Goal: Task Accomplishment & Management: Use online tool/utility

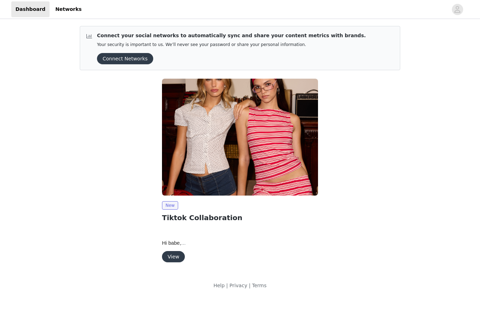
click at [175, 255] on button "View" at bounding box center [173, 256] width 23 height 11
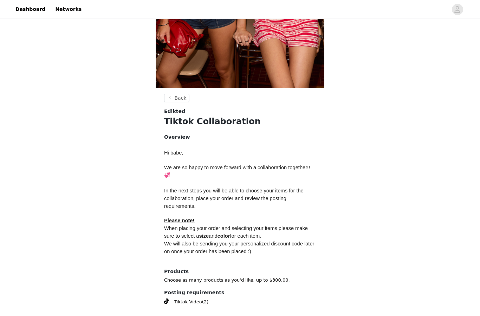
scroll to position [190, 0]
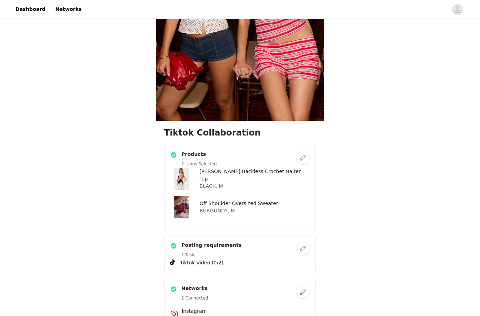
scroll to position [207, 0]
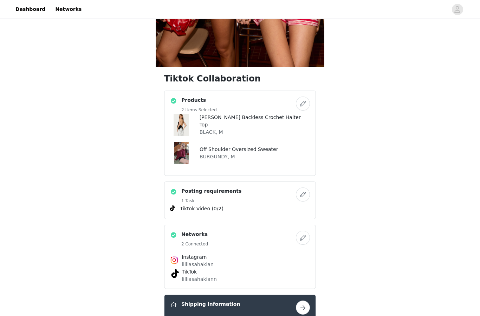
click at [301, 102] on button "button" at bounding box center [303, 104] width 14 height 14
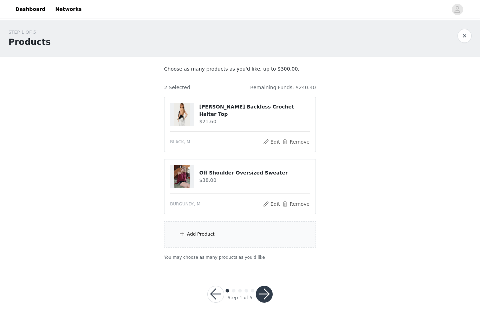
scroll to position [3, 0]
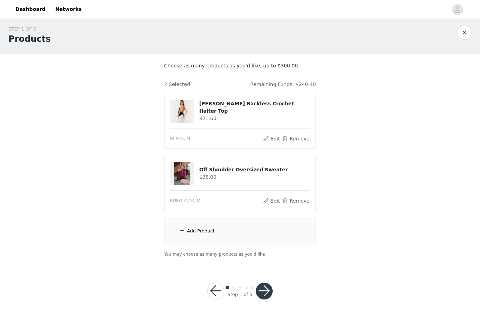
click at [212, 232] on div "Add Product" at bounding box center [201, 231] width 28 height 7
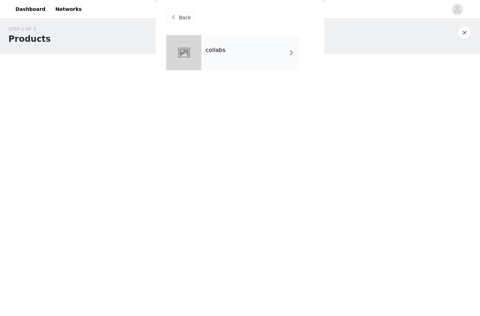
click at [223, 56] on div "collabs" at bounding box center [250, 52] width 98 height 35
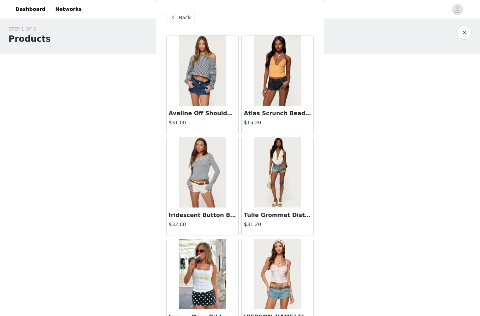
scroll to position [0, 0]
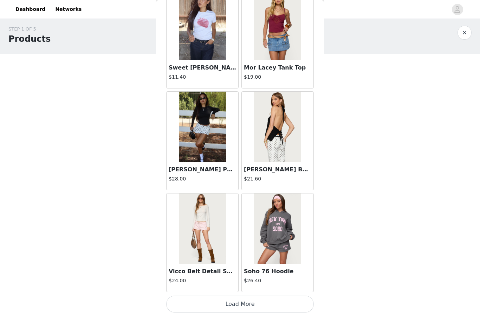
click at [258, 300] on button "Load More" at bounding box center [240, 304] width 148 height 17
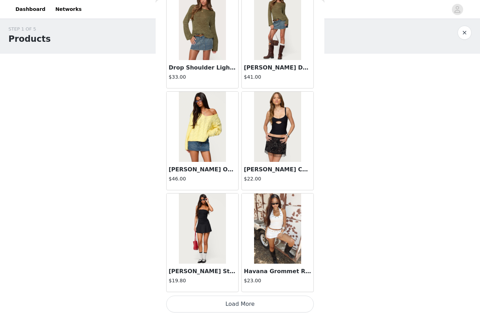
click at [258, 301] on button "Load More" at bounding box center [240, 304] width 148 height 17
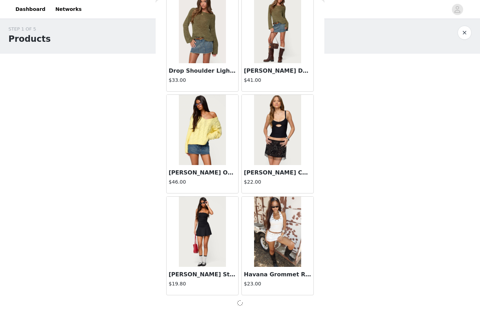
scroll to position [1776, 0]
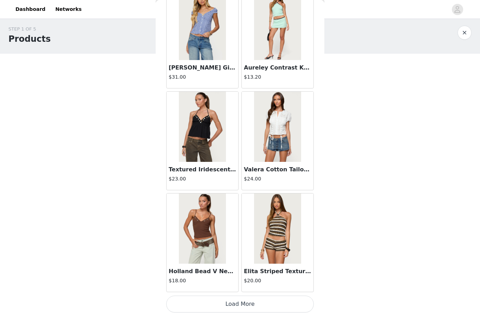
click at [242, 303] on button "Load More" at bounding box center [240, 304] width 148 height 17
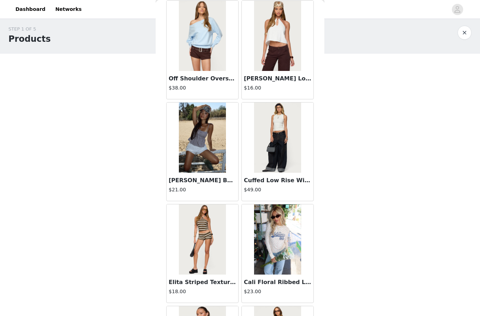
scroll to position [2380, 0]
click at [467, 30] on button "button" at bounding box center [465, 33] width 14 height 14
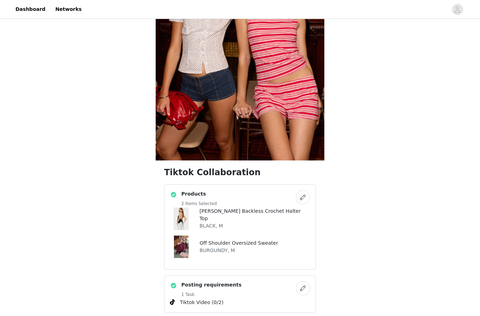
scroll to position [113, 0]
click at [303, 197] on button "button" at bounding box center [303, 198] width 14 height 14
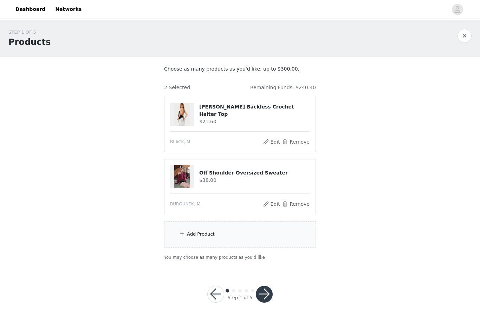
click at [207, 236] on div "Add Product" at bounding box center [201, 234] width 28 height 7
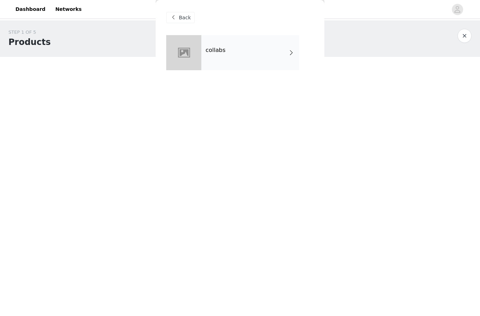
click at [250, 61] on div "collabs" at bounding box center [250, 52] width 98 height 35
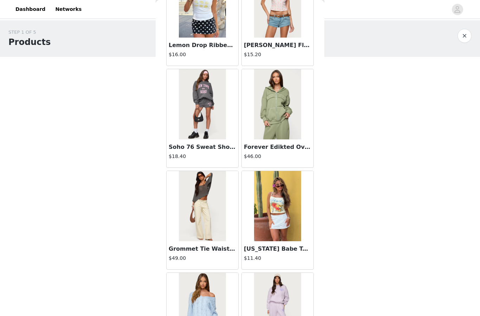
scroll to position [276, 0]
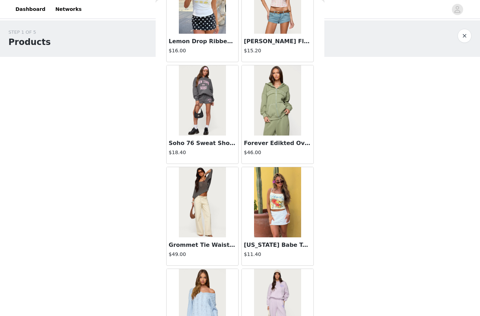
click at [290, 261] on div "[US_STATE] Babe Tank Top $11.40" at bounding box center [278, 252] width 72 height 28
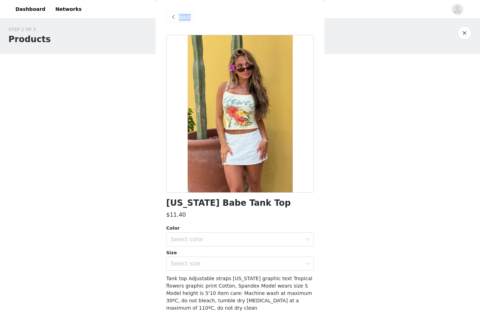
scroll to position [3, 0]
click at [174, 17] on span at bounding box center [173, 17] width 8 height 8
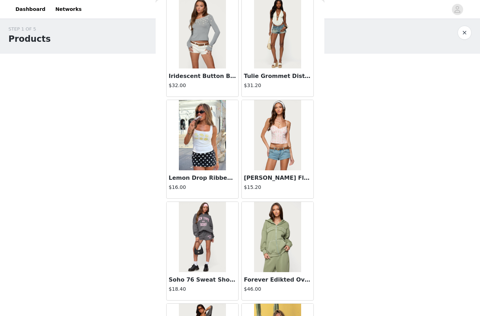
scroll to position [141, 0]
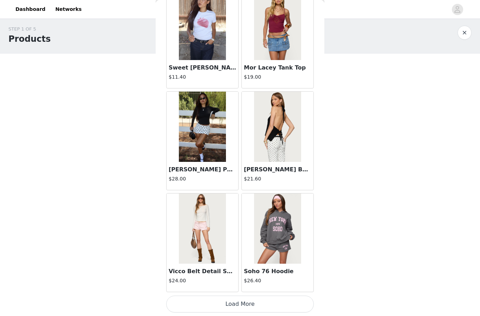
click at [249, 298] on button "Load More" at bounding box center [240, 304] width 148 height 17
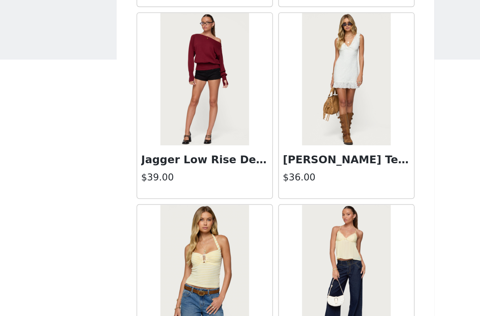
scroll to position [0, 0]
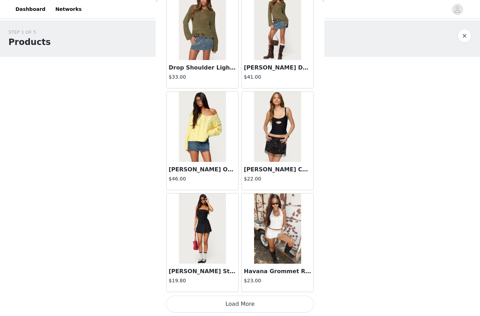
click at [243, 297] on button "Load More" at bounding box center [240, 304] width 148 height 17
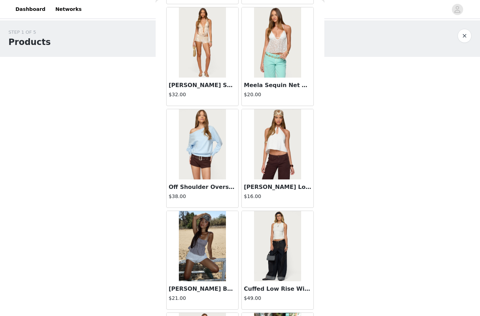
scroll to position [2274, 0]
